Goal: Transaction & Acquisition: Purchase product/service

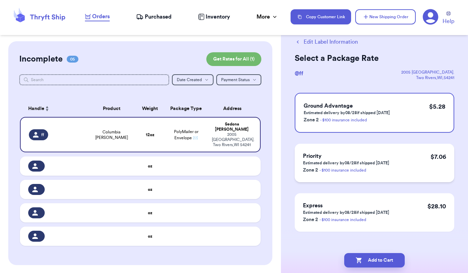
scroll to position [23, 0]
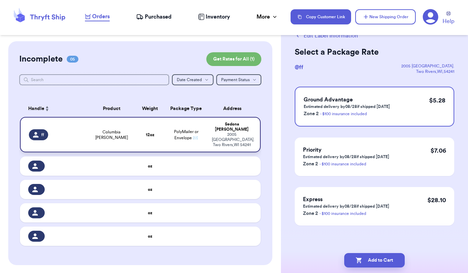
click at [127, 132] on span "Columbia [PERSON_NAME]" at bounding box center [112, 134] width 40 height 11
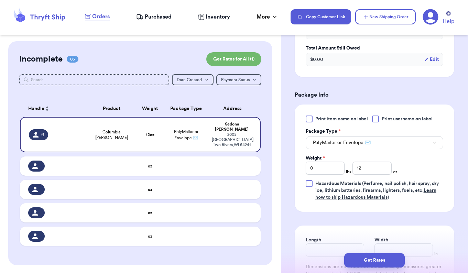
scroll to position [241, 0]
click at [367, 172] on input "12" at bounding box center [372, 167] width 39 height 13
type input "1"
click at [320, 166] on input "0" at bounding box center [325, 167] width 39 height 13
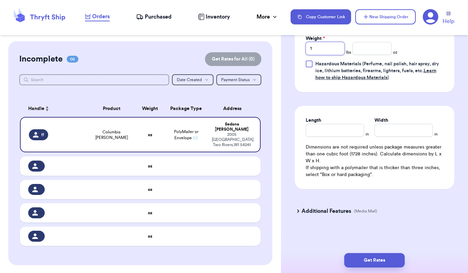
scroll to position [0, 0]
type input "1"
click at [373, 262] on button "Get Rates" at bounding box center [374, 260] width 61 height 14
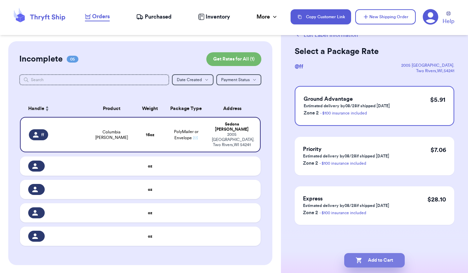
scroll to position [24, 0]
click at [372, 261] on button "Add to Cart" at bounding box center [374, 260] width 61 height 14
checkbox input "true"
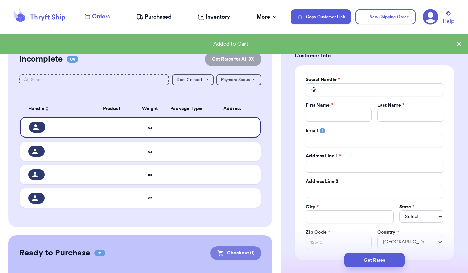
click at [246, 248] on button "Checkout ( 1 )" at bounding box center [236, 253] width 51 height 14
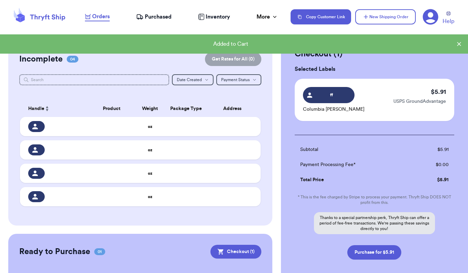
scroll to position [7, 0]
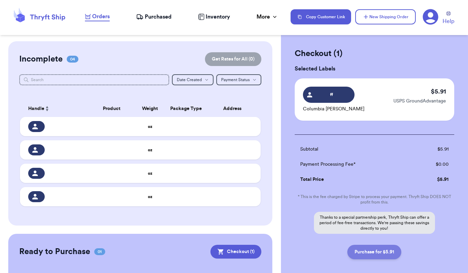
click at [376, 250] on button "Purchase for $5.91" at bounding box center [374, 252] width 54 height 14
checkbox input "false"
checkbox input "true"
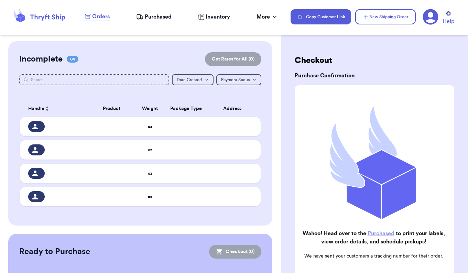
scroll to position [0, 0]
